Goal: Task Accomplishment & Management: Use online tool/utility

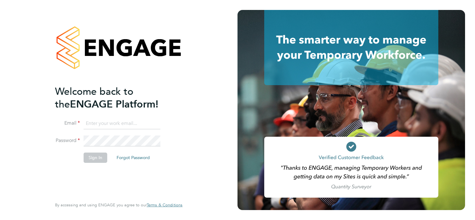
type input "[PERSON_NAME][EMAIL_ADDRESS][PERSON_NAME][DOMAIN_NAME]"
click at [97, 157] on button "Sign In" at bounding box center [96, 158] width 24 height 10
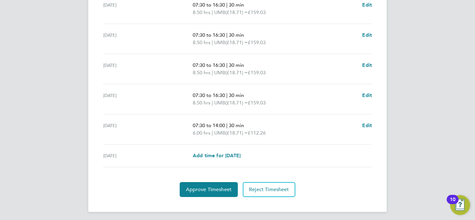
scroll to position [241, 0]
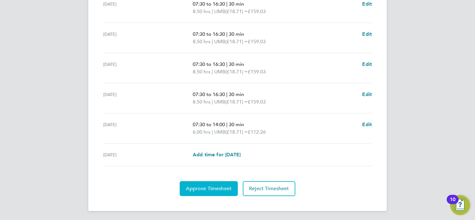
click at [213, 186] on span "Approve Timesheet" at bounding box center [209, 189] width 46 height 6
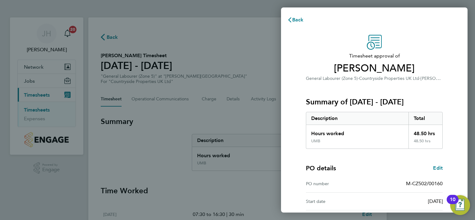
click at [390, 171] on div "PO details Edit" at bounding box center [374, 168] width 137 height 9
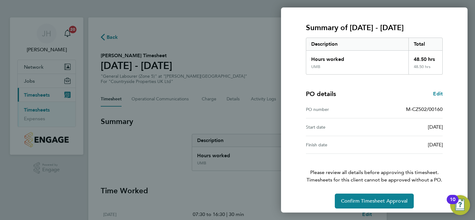
scroll to position [77, 0]
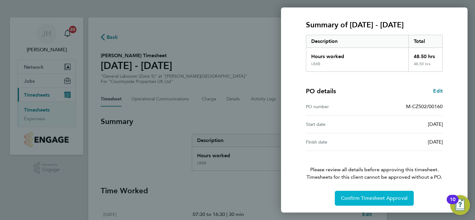
click at [370, 198] on span "Confirm Timesheet Approval" at bounding box center [374, 198] width 67 height 6
